Goal: Information Seeking & Learning: Compare options

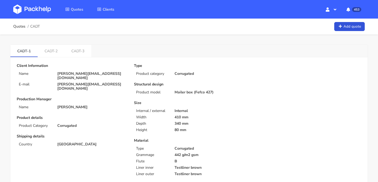
click at [37, 8] on img at bounding box center [32, 10] width 38 height 10
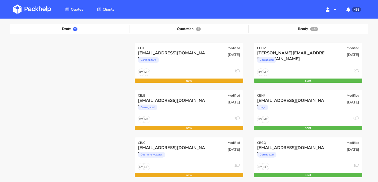
scroll to position [57, 0]
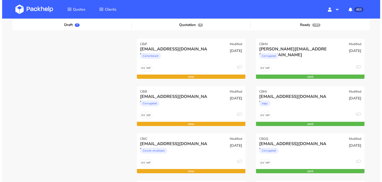
scroll to position [61, 0]
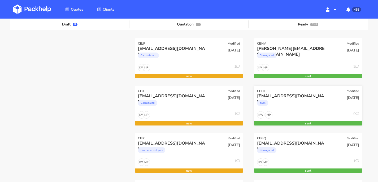
click at [287, 87] on div "CBHJ Modified" at bounding box center [308, 89] width 109 height 7
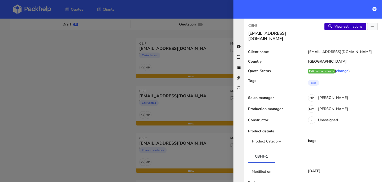
click at [336, 28] on link "View estimations" at bounding box center [346, 26] width 42 height 7
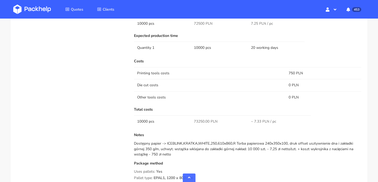
scroll to position [352, 0]
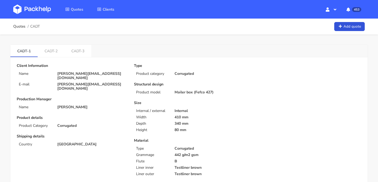
click at [37, 10] on img at bounding box center [32, 10] width 38 height 10
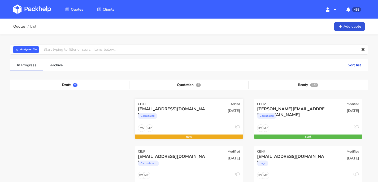
click at [213, 104] on div "CBJH Added" at bounding box center [189, 102] width 109 height 7
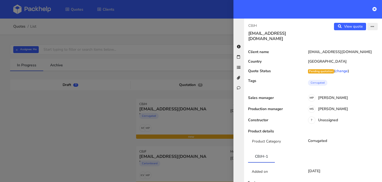
click at [368, 27] on button "button" at bounding box center [373, 26] width 11 height 7
drag, startPoint x: 261, startPoint y: 23, endPoint x: 248, endPoint y: 24, distance: 12.5
click at [248, 24] on div "CBJH bo@skinsecret.no" at bounding box center [278, 32] width 69 height 19
copy p "CBJH"
click at [373, 11] on icon at bounding box center [375, 9] width 4 height 4
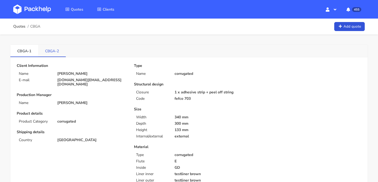
click at [53, 48] on link "CBGA-2" at bounding box center [52, 51] width 28 height 12
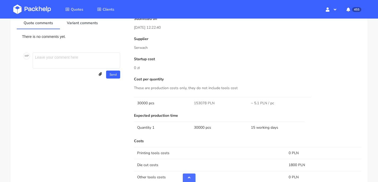
scroll to position [281, 0]
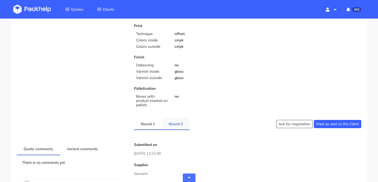
click at [181, 123] on link "Round 2" at bounding box center [176, 124] width 28 height 12
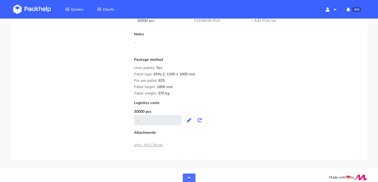
scroll to position [479, 0]
drag, startPoint x: 165, startPoint y: 90, endPoint x: 136, endPoint y: 63, distance: 38.9
copy div "Uses pallets: Yes Pallet type: EPAL2, 1200 x 1000 mm Pcs per pallet: 825 Pallet…"
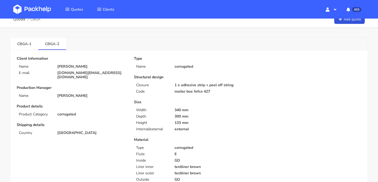
scroll to position [0, 0]
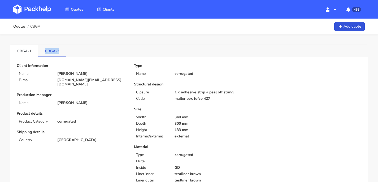
drag, startPoint x: 61, startPoint y: 52, endPoint x: 45, endPoint y: 51, distance: 15.7
click at [45, 51] on link "CBGA-2" at bounding box center [52, 51] width 28 height 12
copy link "CBGA-2"
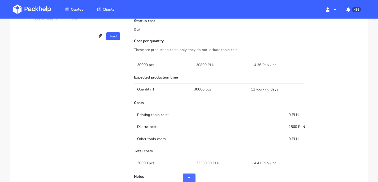
scroll to position [337, 0]
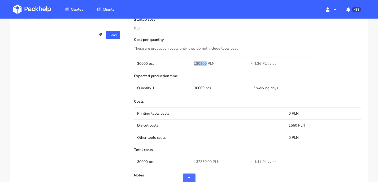
drag, startPoint x: 207, startPoint y: 59, endPoint x: 194, endPoint y: 59, distance: 13.0
click at [194, 59] on td "130800 PLN" at bounding box center [219, 64] width 57 height 12
copy span "130800"
drag, startPoint x: 297, startPoint y: 121, endPoint x: 287, endPoint y: 121, distance: 10.1
click at [287, 121] on td "1560 PLN" at bounding box center [324, 125] width 76 height 12
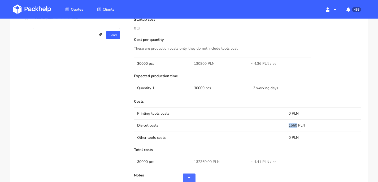
copy td "1560"
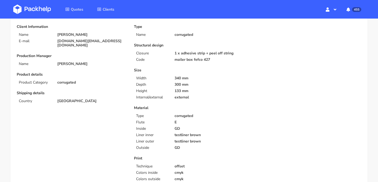
scroll to position [0, 0]
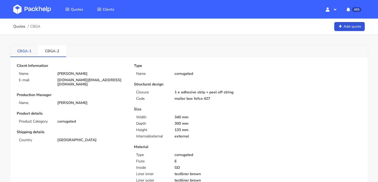
click at [26, 49] on link "CBGA-1" at bounding box center [24, 51] width 28 height 12
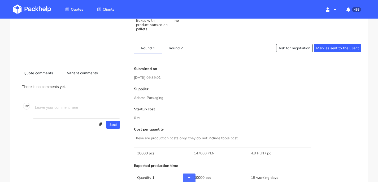
scroll to position [260, 0]
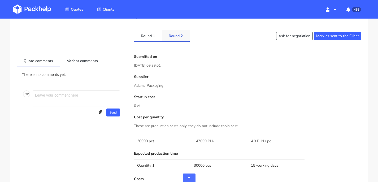
click at [174, 32] on link "Round 2" at bounding box center [176, 36] width 28 height 12
click at [149, 31] on link "Round 1" at bounding box center [148, 36] width 28 height 12
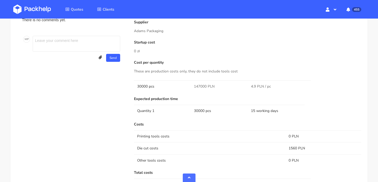
scroll to position [246, 0]
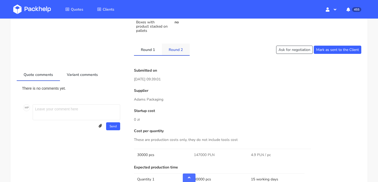
click at [169, 45] on link "Round 2" at bounding box center [176, 50] width 28 height 12
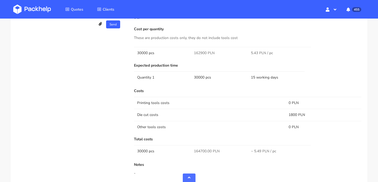
scroll to position [351, 0]
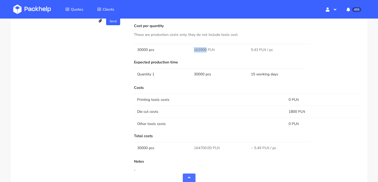
drag, startPoint x: 207, startPoint y: 45, endPoint x: 192, endPoint y: 46, distance: 14.3
click at [192, 46] on td "162900 PLN" at bounding box center [219, 50] width 57 height 12
copy span "162900"
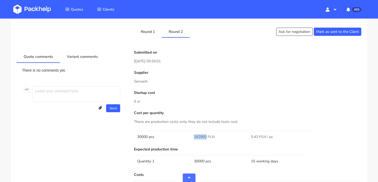
scroll to position [246, 0]
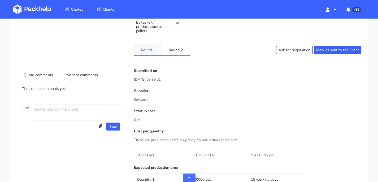
click at [154, 47] on link "Round 1" at bounding box center [148, 50] width 28 height 12
drag, startPoint x: 206, startPoint y: 150, endPoint x: 193, endPoint y: 150, distance: 13.5
click at [193, 150] on td "147000 PLN" at bounding box center [219, 155] width 57 height 12
copy span "147000"
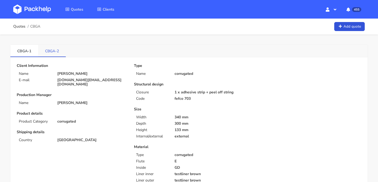
drag, startPoint x: 51, startPoint y: 52, endPoint x: 58, endPoint y: 53, distance: 7.0
click at [51, 52] on link "CBGA-2" at bounding box center [52, 51] width 28 height 12
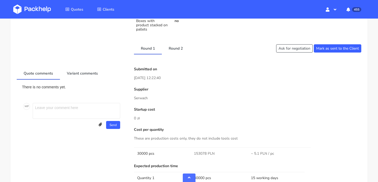
scroll to position [249, 0]
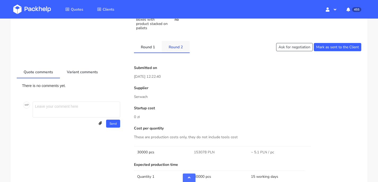
click at [168, 47] on link "Round 2" at bounding box center [176, 47] width 28 height 12
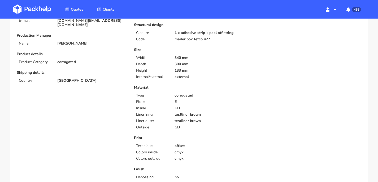
scroll to position [3, 0]
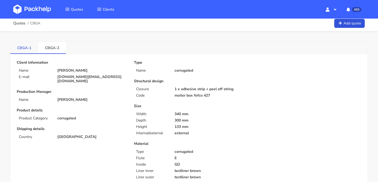
click at [31, 44] on link "CBGA-1" at bounding box center [24, 48] width 28 height 12
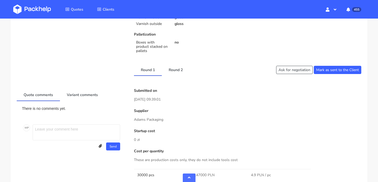
scroll to position [276, 0]
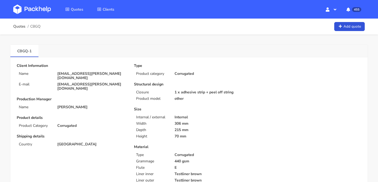
scroll to position [86, 0]
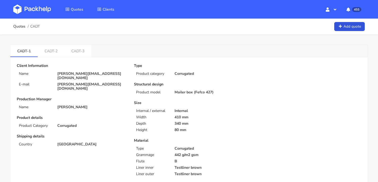
click at [34, 14] on img at bounding box center [32, 10] width 38 height 10
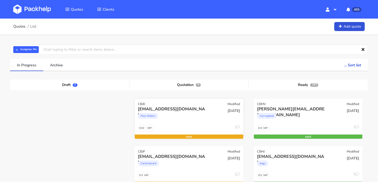
click at [183, 110] on div "[EMAIL_ADDRESS][DOMAIN_NAME]" at bounding box center [172, 109] width 69 height 6
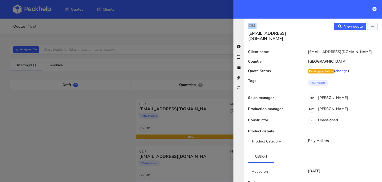
drag, startPoint x: 259, startPoint y: 25, endPoint x: 249, endPoint y: 25, distance: 10.4
click at [249, 25] on p "CBJK" at bounding box center [279, 26] width 61 height 6
copy p "CBJK"
click at [345, 50] on div "[EMAIL_ADDRESS][DOMAIN_NAME]" at bounding box center [342, 52] width 80 height 4
drag, startPoint x: 345, startPoint y: 45, endPoint x: 306, endPoint y: 45, distance: 39.6
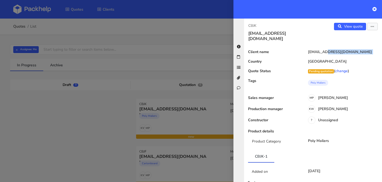
click at [306, 50] on div "[EMAIL_ADDRESS][DOMAIN_NAME]" at bounding box center [342, 52] width 80 height 4
copy div "[EMAIL_ADDRESS][DOMAIN_NAME]"
